Goal: Download file/media

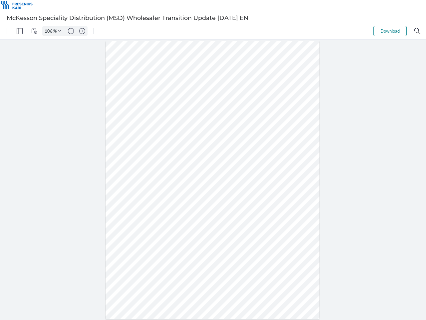
click at [20, 31] on img "Panel" at bounding box center [20, 31] width 6 height 6
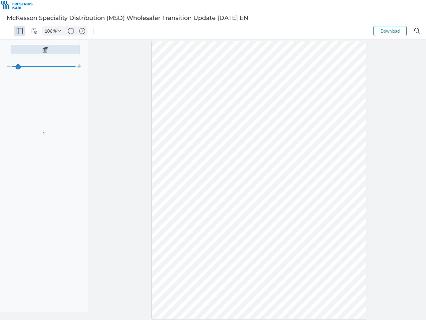
click at [34, 31] on img "View Controls" at bounding box center [34, 31] width 6 height 6
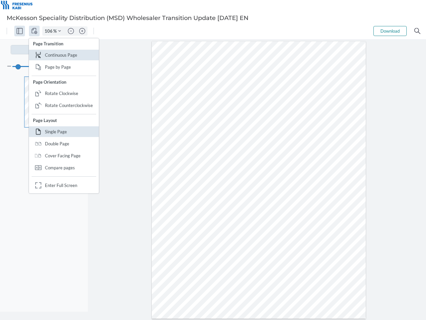
click at [50, 31] on input "106" at bounding box center [48, 31] width 11 height 6
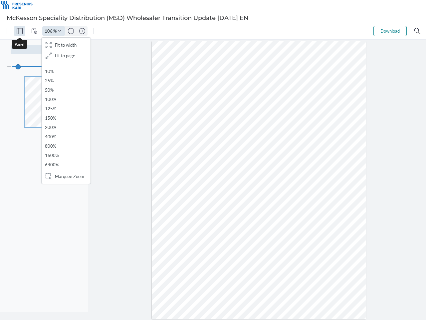
click at [60, 31] on img "Zoom Controls" at bounding box center [59, 31] width 3 height 3
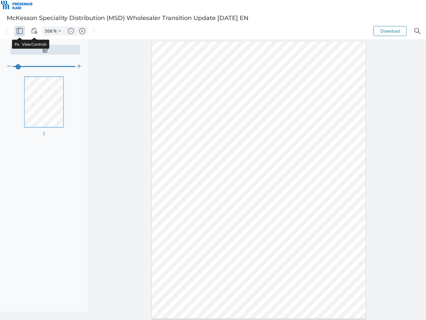
click at [71, 31] on img "Zoom out" at bounding box center [71, 31] width 6 height 6
click at [82, 31] on img "Zoom in" at bounding box center [82, 31] width 6 height 6
type input "106"
click at [390, 31] on button "Download" at bounding box center [390, 31] width 33 height 10
click at [418, 31] on img "Search" at bounding box center [418, 31] width 6 height 6
